Goal: Transaction & Acquisition: Purchase product/service

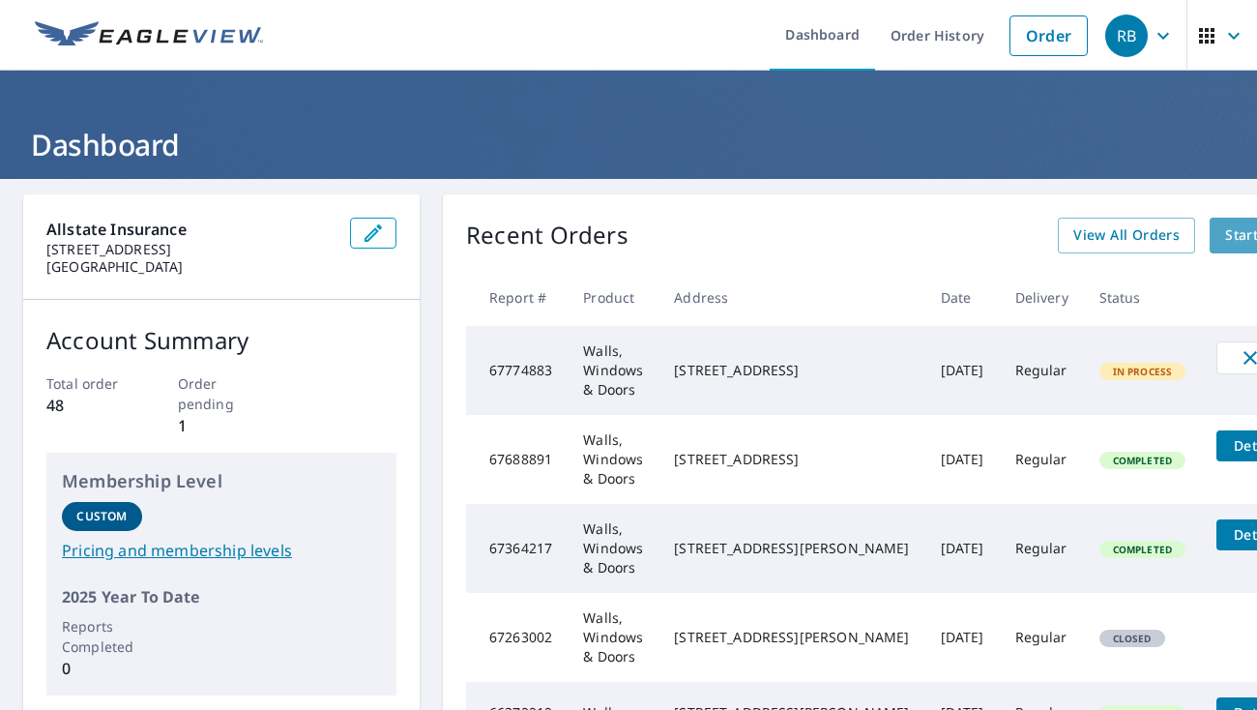
click at [1225, 235] on span "Start New Order" at bounding box center [1281, 235] width 112 height 24
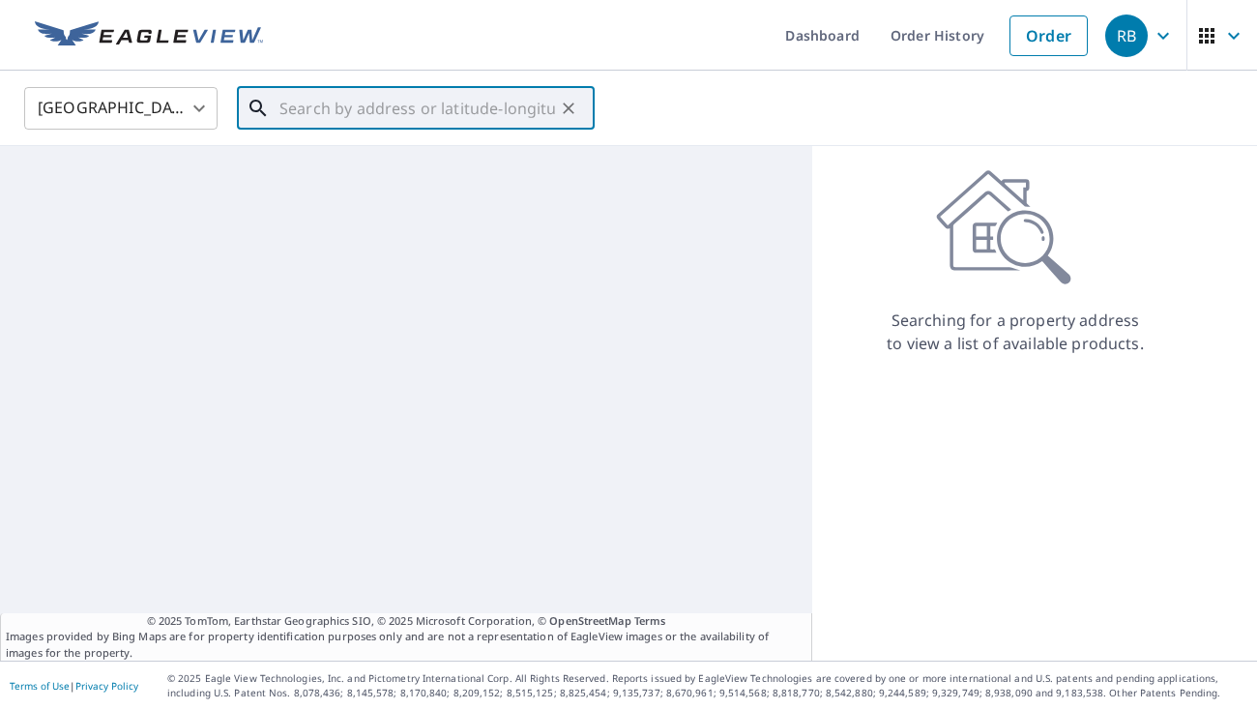
click at [444, 104] on input "text" at bounding box center [417, 108] width 276 height 54
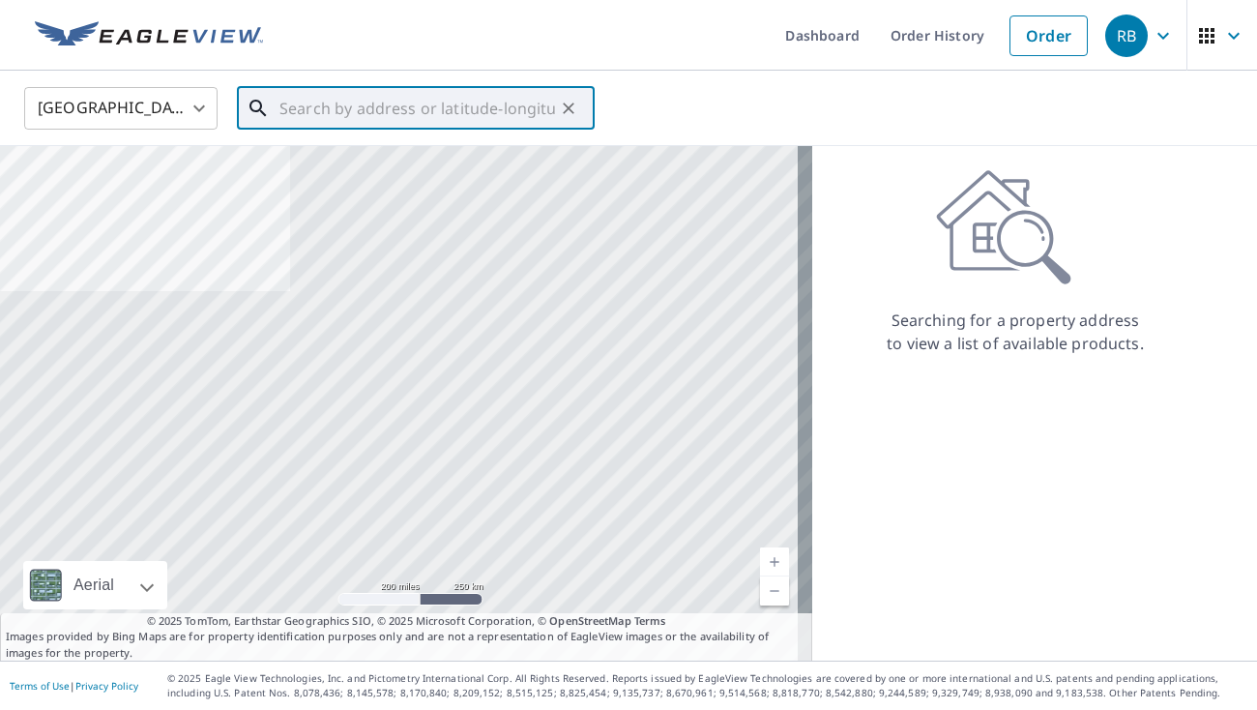
paste input "1961 [PERSON_NAME] CT"
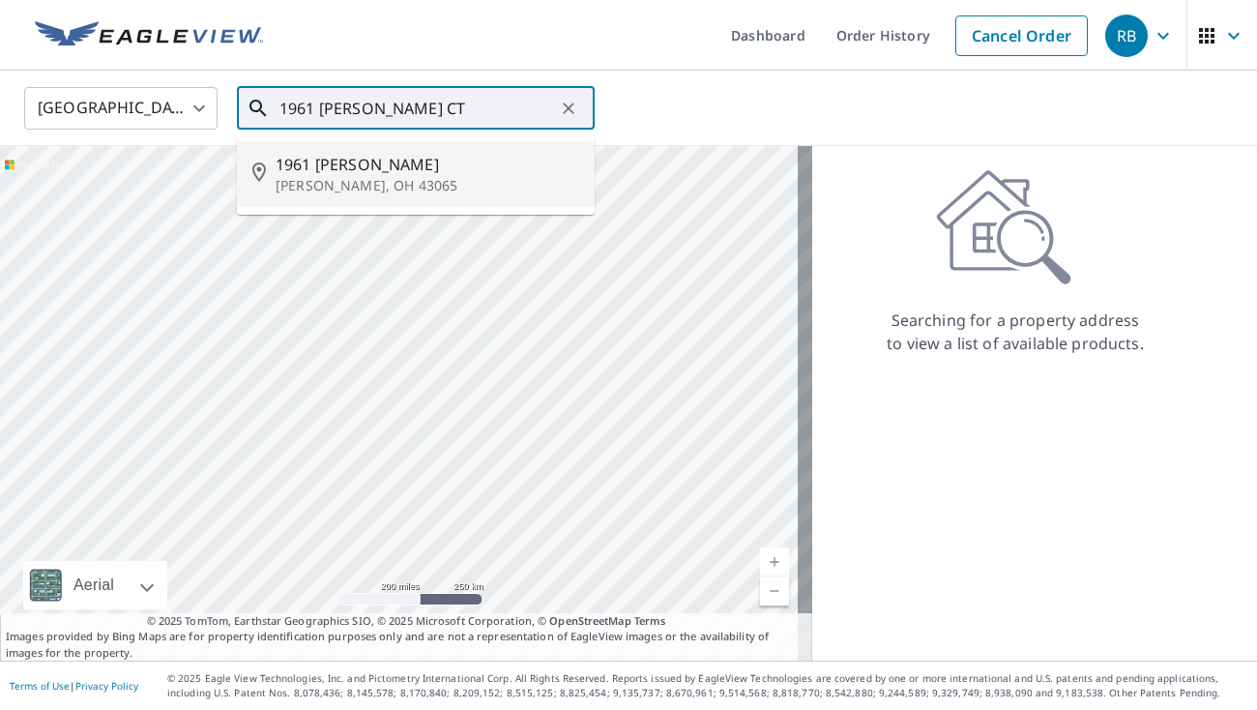
click at [322, 212] on ul "[STREET_ADDRESS][PERSON_NAME][PERSON_NAME]" at bounding box center [416, 173] width 358 height 81
click at [385, 164] on span "1961 [PERSON_NAME]" at bounding box center [428, 164] width 304 height 23
type input "[STREET_ADDRESS][PERSON_NAME][PERSON_NAME]"
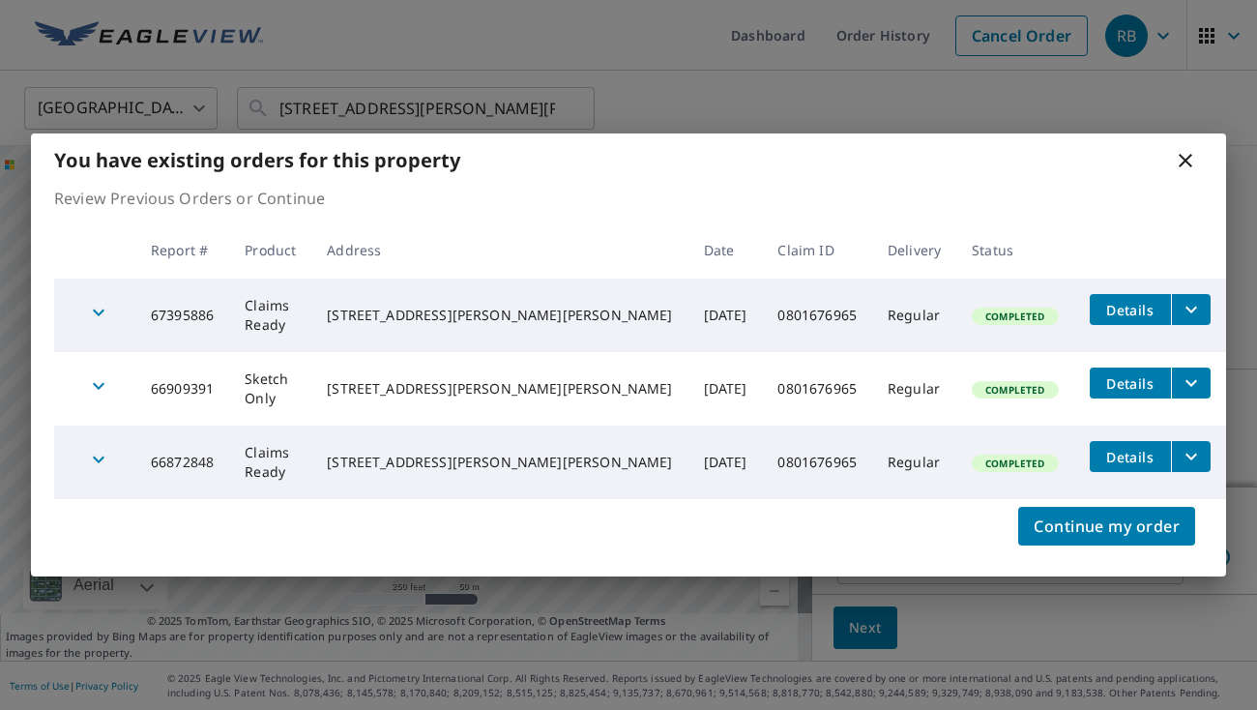
click at [925, 128] on div "You have existing orders for this property Review Previous Orders or Continue R…" at bounding box center [628, 355] width 1257 height 710
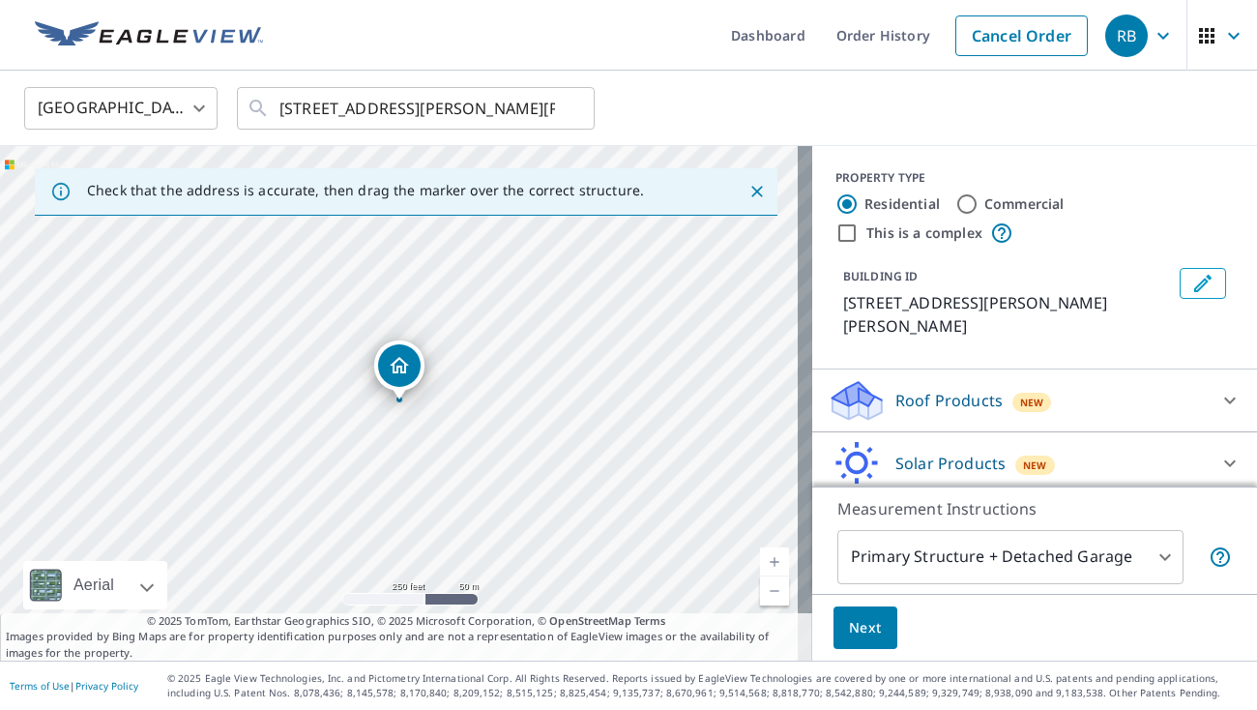
click at [410, 147] on div "[STREET_ADDRESS][PERSON_NAME][PERSON_NAME]" at bounding box center [406, 403] width 812 height 514
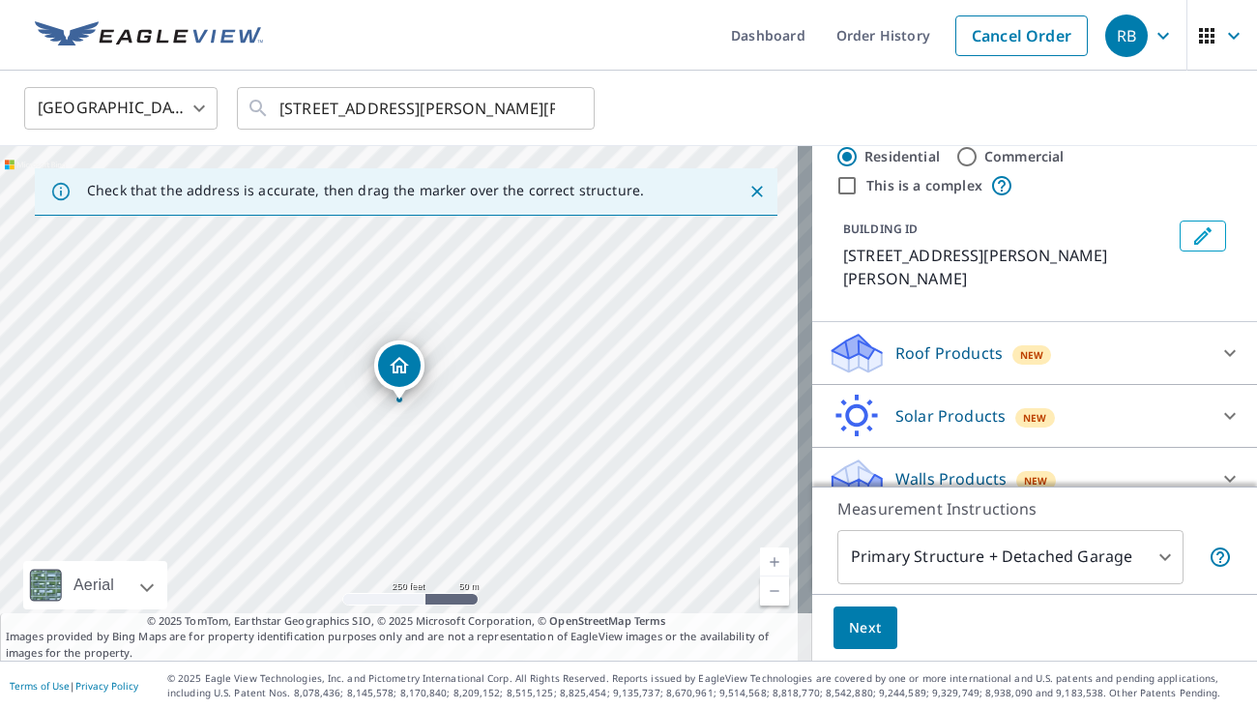
click at [921, 467] on p "Walls Products" at bounding box center [950, 478] width 111 height 23
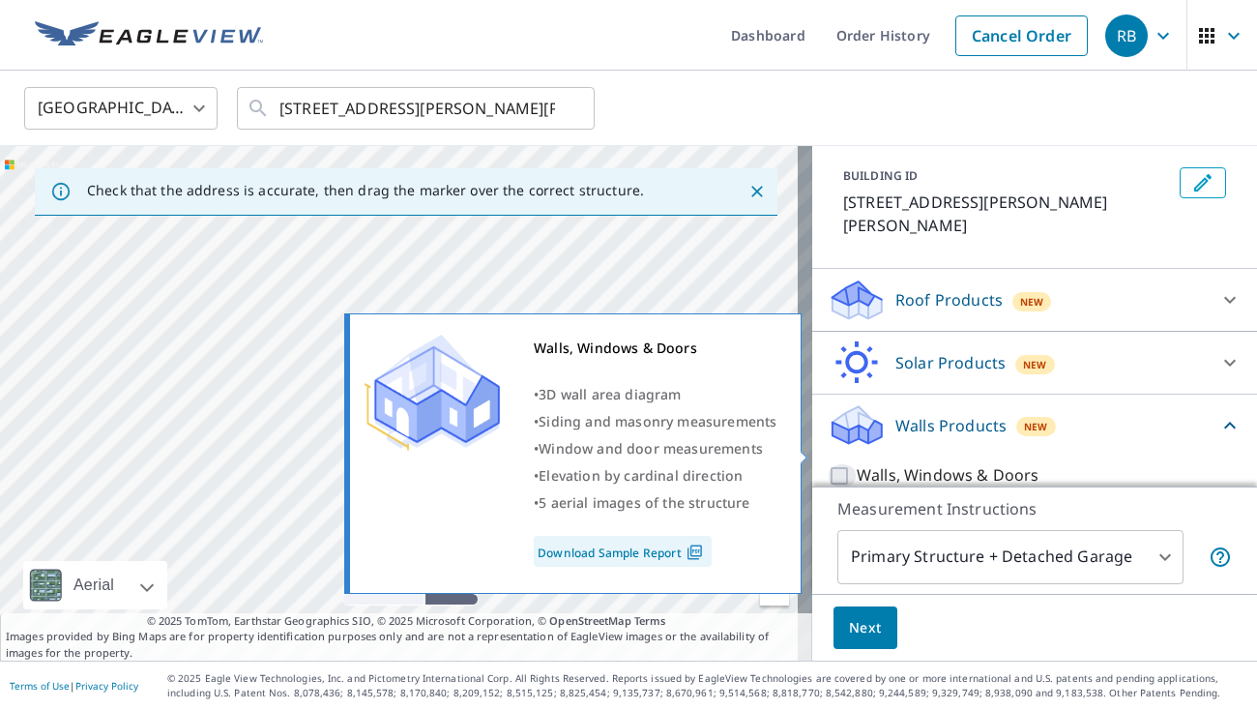
click at [828, 464] on input "Walls, Windows & Doors" at bounding box center [842, 475] width 29 height 23
checkbox input "true"
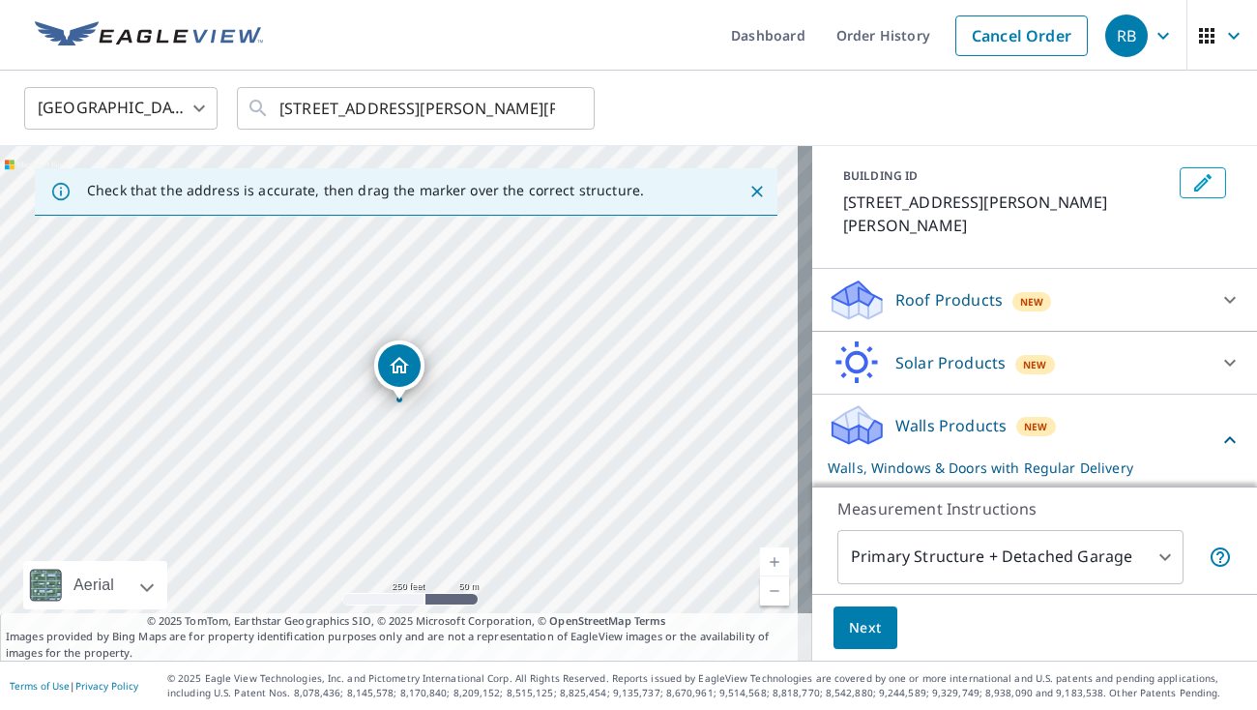
click at [866, 627] on button "Next" at bounding box center [865, 628] width 64 height 44
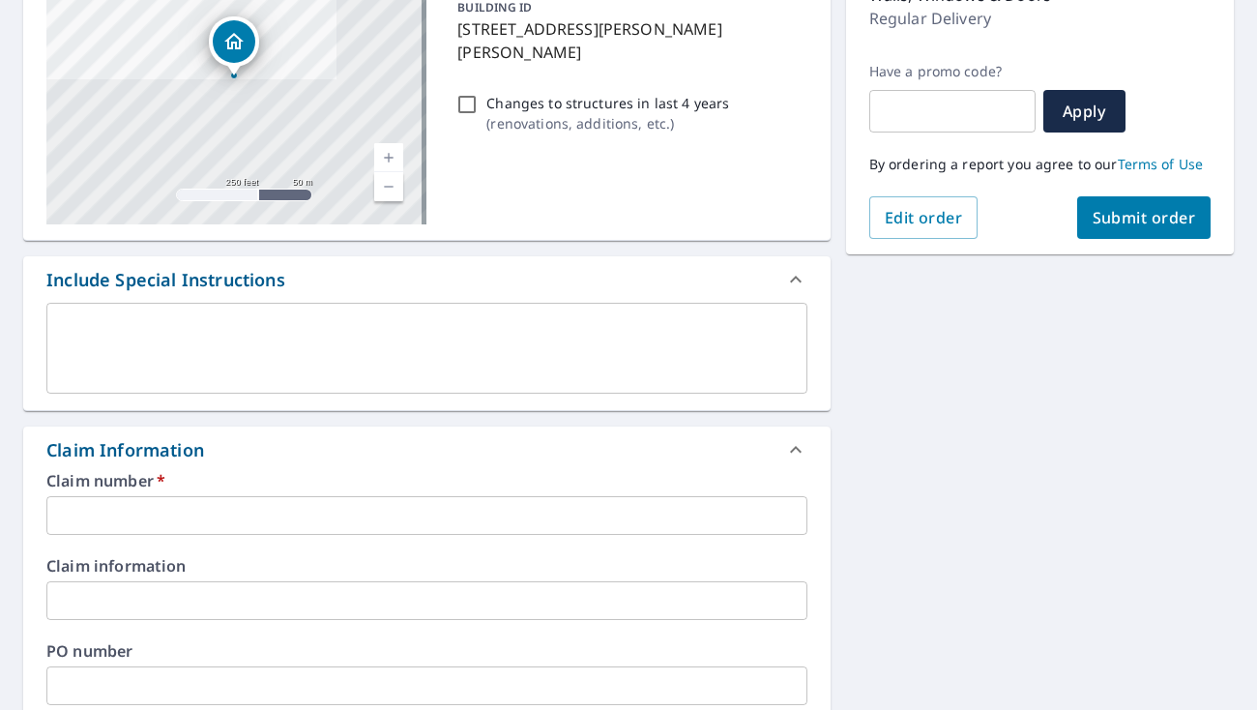
scroll to position [354, 0]
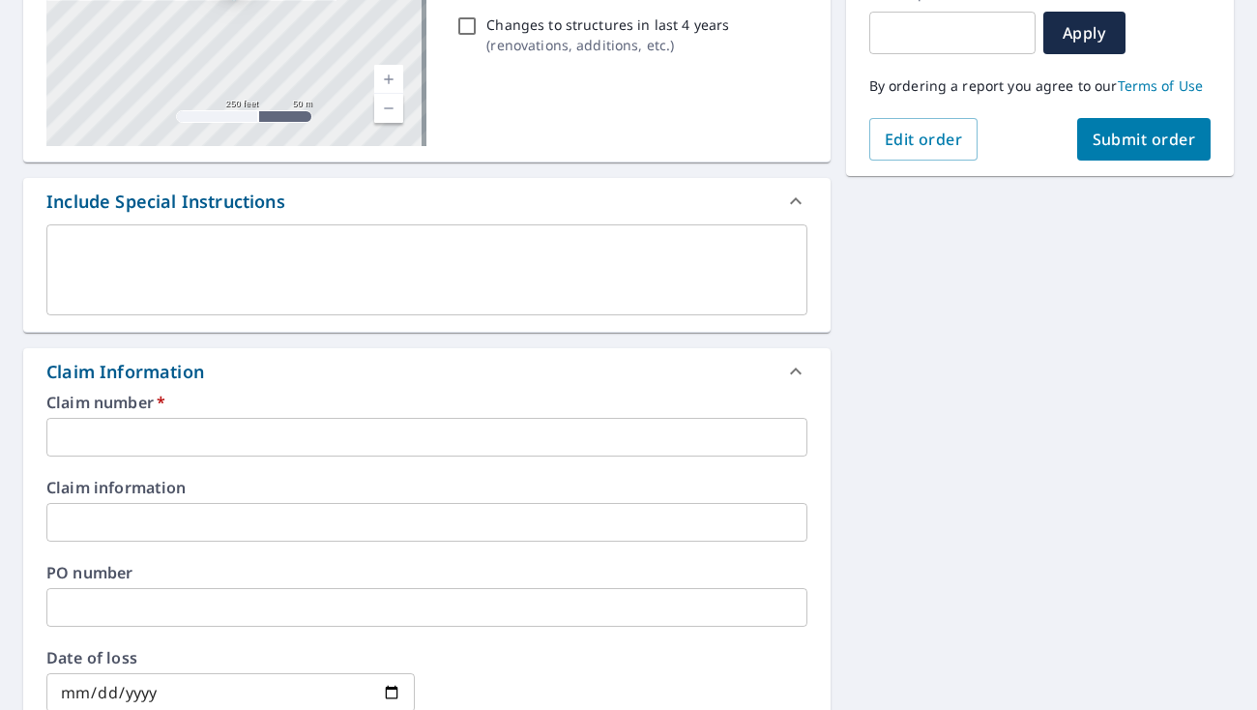
click at [126, 430] on input "text" at bounding box center [426, 437] width 761 height 39
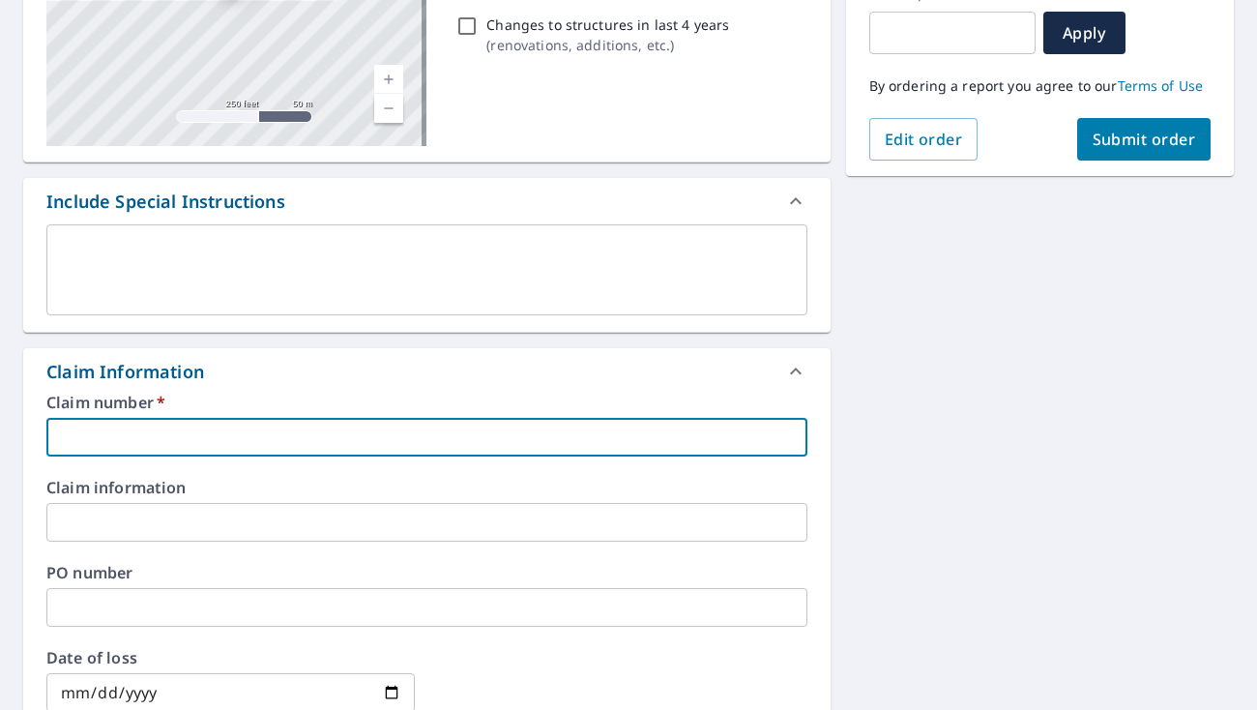
paste input "0801676965"
type input "0801676965"
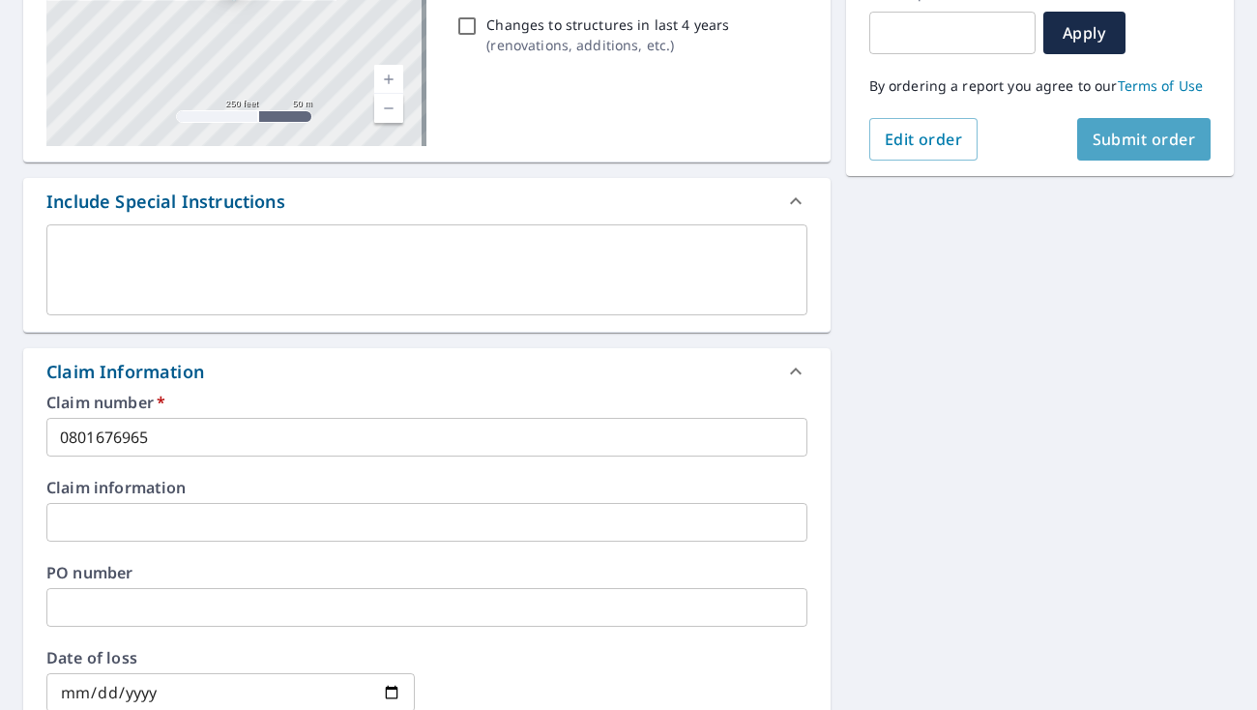
click at [1119, 138] on span "Submit order" at bounding box center [1144, 139] width 103 height 21
